Goal: Information Seeking & Learning: Learn about a topic

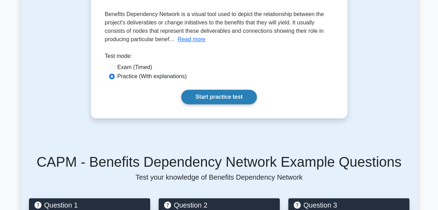
click at [211, 102] on link "Start practice test" at bounding box center [219, 97] width 76 height 15
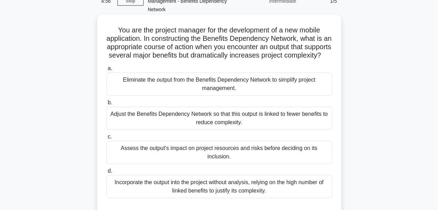
scroll to position [70, 0]
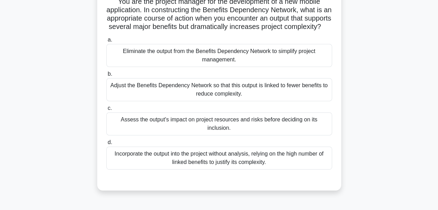
click at [213, 62] on div "Eliminate the output from the Benefits Dependency Network to simplify project m…" at bounding box center [219, 55] width 226 height 23
click at [106, 42] on input "a. Eliminate the output from the Benefits Dependency Network to simplify projec…" at bounding box center [106, 40] width 0 height 5
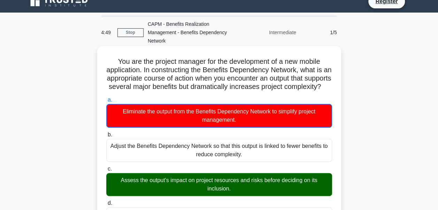
scroll to position [0, 0]
